Goal: Task Accomplishment & Management: Complete application form

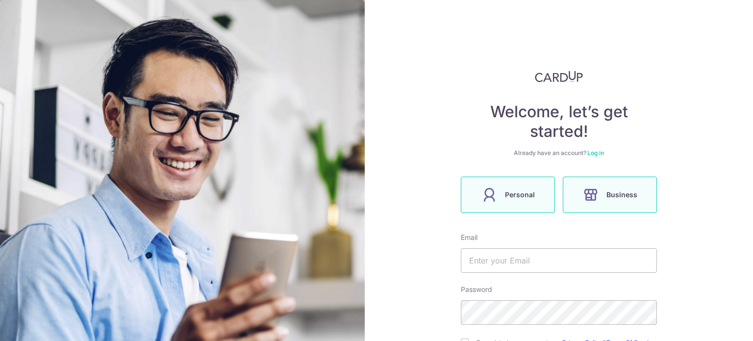
click at [509, 192] on span "Personal" at bounding box center [520, 195] width 30 height 12
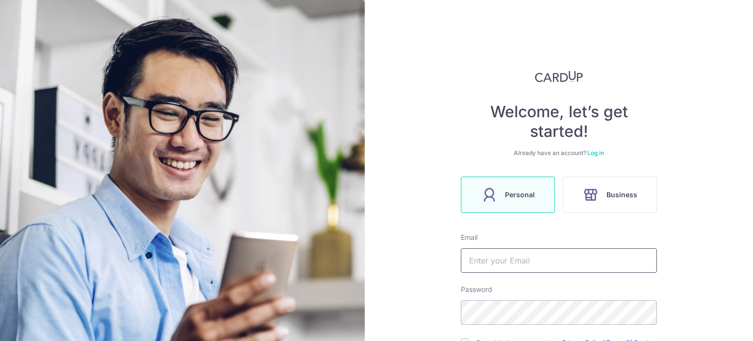
click at [475, 263] on input "text" at bounding box center [559, 260] width 196 height 25
drag, startPoint x: 0, startPoint y: 0, endPoint x: 510, endPoint y: 264, distance: 574.6
click at [510, 264] on input "text" at bounding box center [559, 260] width 196 height 25
type input "[EMAIL_ADDRESS][DOMAIN_NAME]"
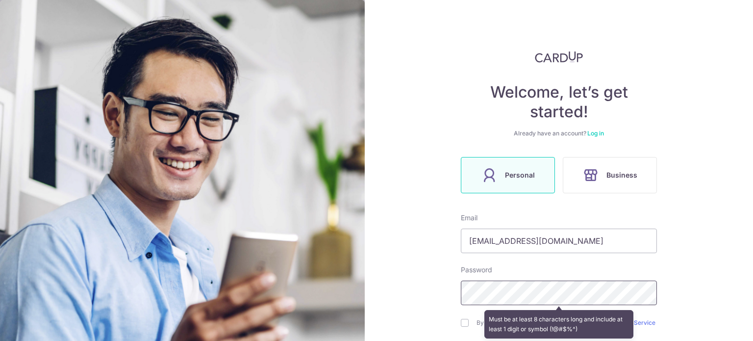
scroll to position [39, 0]
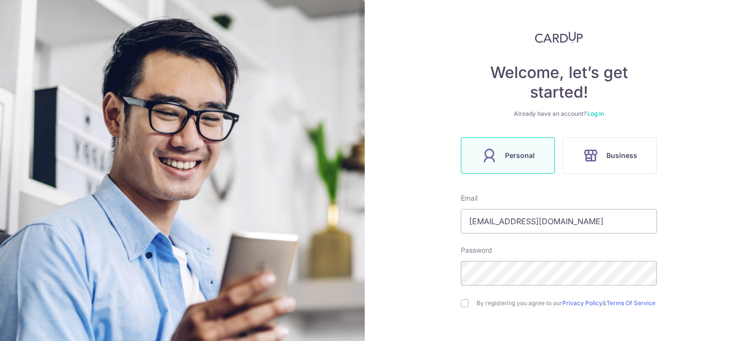
click at [701, 247] on div "Welcome, let’s get started! Already have an account? Log in Personal Business E…" at bounding box center [559, 170] width 388 height 341
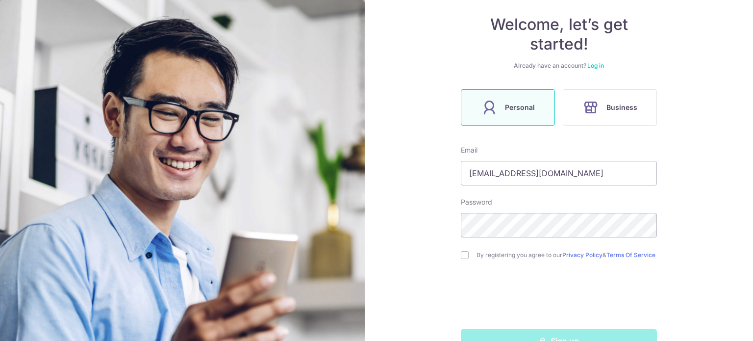
scroll to position [104, 0]
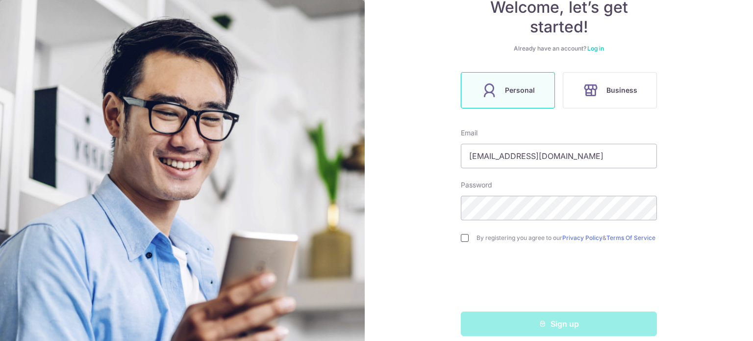
click at [461, 239] on input "checkbox" at bounding box center [465, 238] width 8 height 8
checkbox input "true"
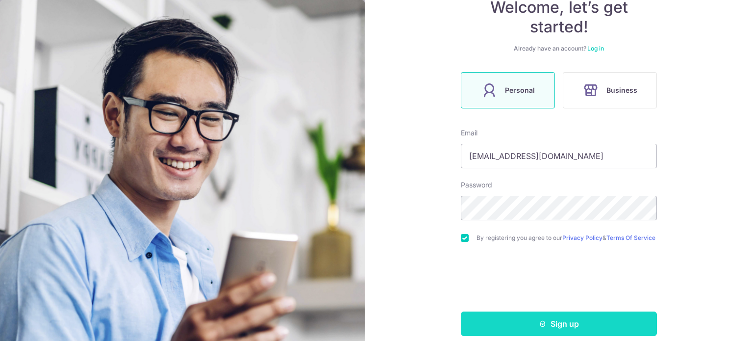
click at [598, 333] on button "Sign up" at bounding box center [559, 323] width 196 height 25
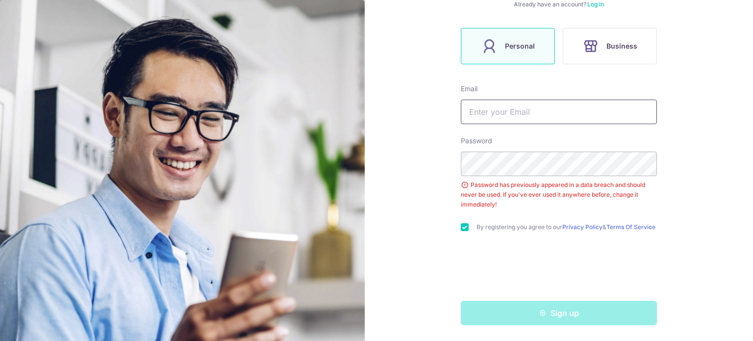
click at [499, 107] on input "text" at bounding box center [559, 112] width 196 height 25
type input "[EMAIL_ADDRESS][DOMAIN_NAME]"
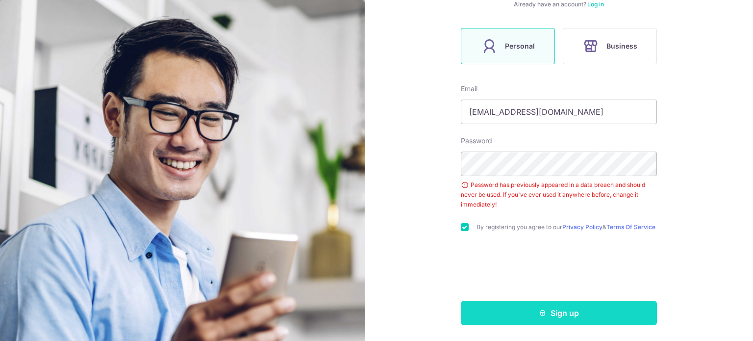
click at [549, 313] on button "Sign up" at bounding box center [559, 312] width 196 height 25
